Goal: Navigation & Orientation: Find specific page/section

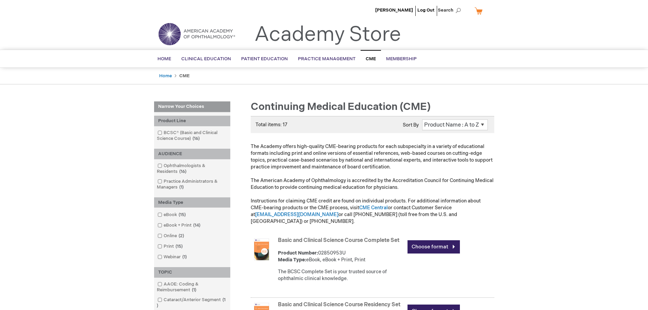
click at [366, 58] on span "CME" at bounding box center [371, 58] width 10 height 5
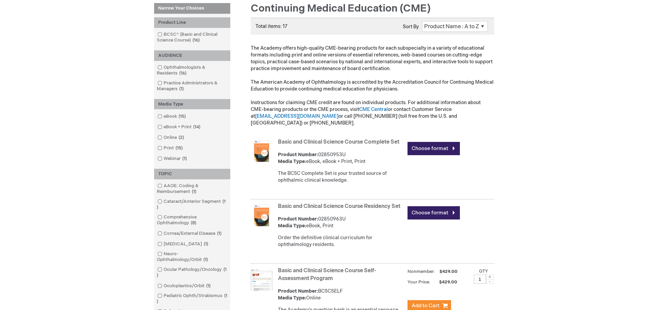
scroll to position [102, 0]
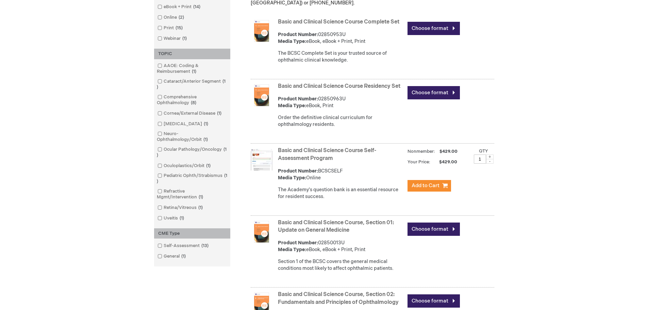
scroll to position [238, 0]
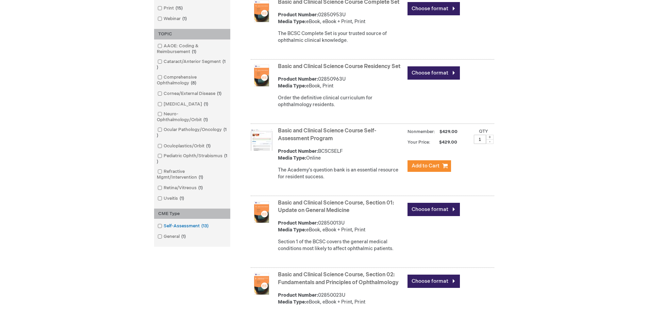
click at [174, 225] on link "Self-Assessment 13 items" at bounding box center [183, 226] width 55 height 6
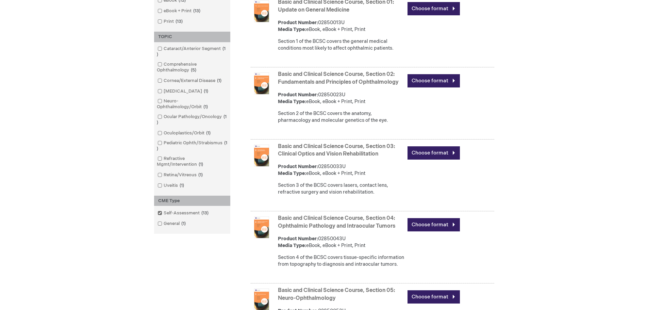
click at [174, 225] on link "General 1 item" at bounding box center [172, 224] width 33 height 6
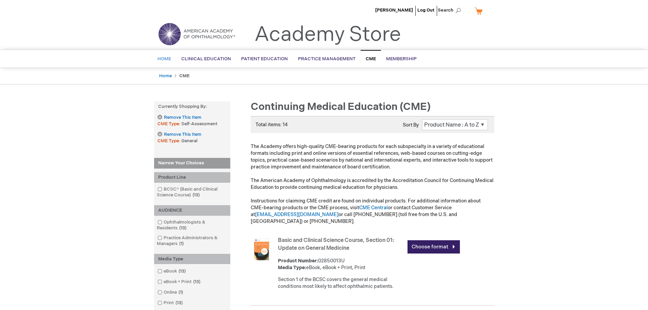
click at [169, 58] on span "Home" at bounding box center [165, 58] width 14 height 5
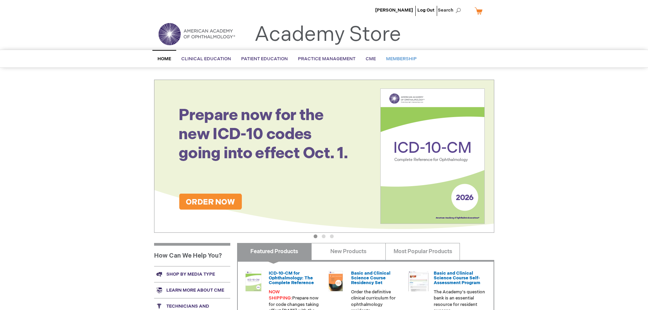
click at [387, 60] on span "Membership" at bounding box center [401, 58] width 31 height 5
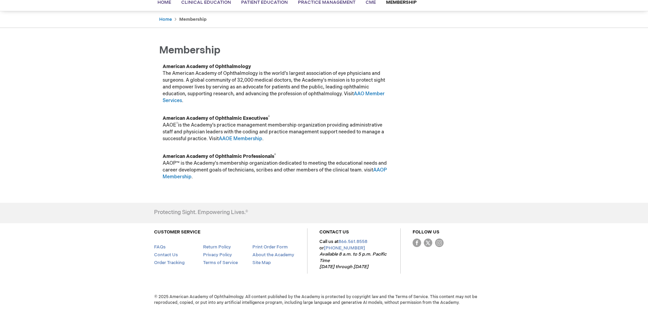
scroll to position [57, 0]
click at [163, 244] on link "FAQs" at bounding box center [160, 246] width 12 height 5
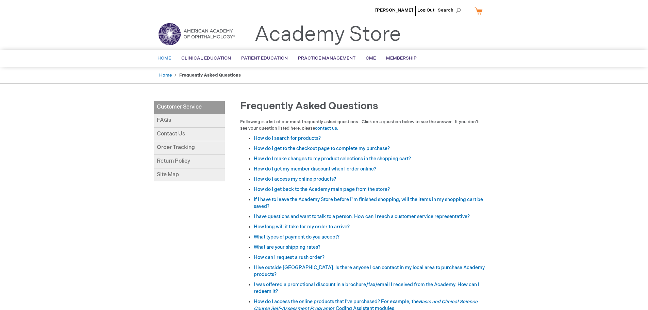
click at [165, 61] on span "Home" at bounding box center [165, 57] width 14 height 5
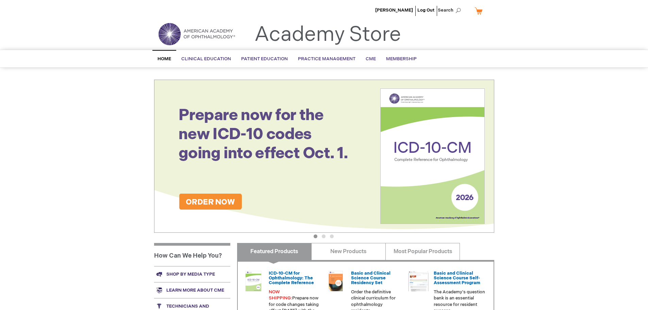
click at [209, 36] on img at bounding box center [197, 34] width 82 height 25
